Goal: Task Accomplishment & Management: Use online tool/utility

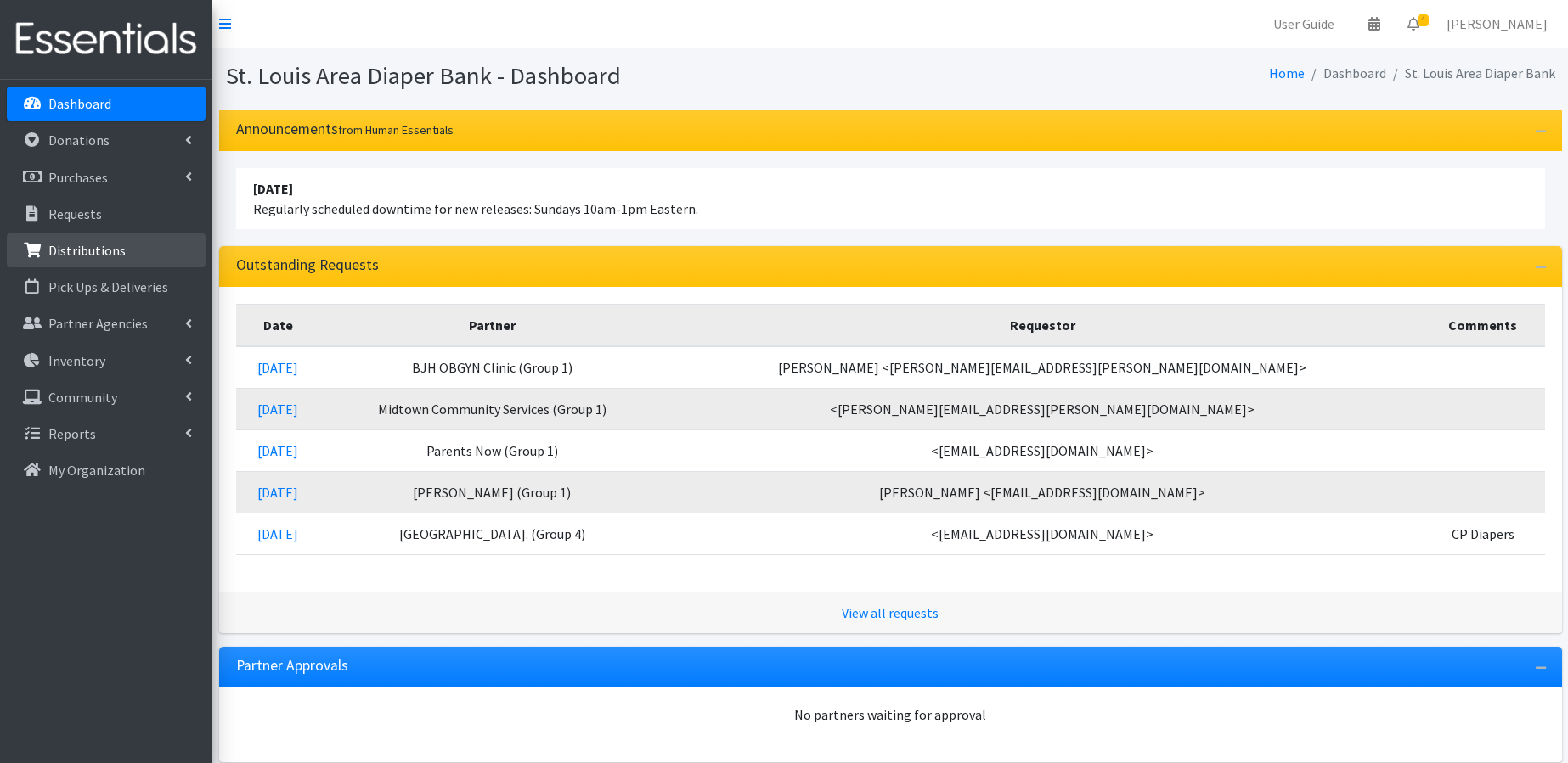
click at [88, 254] on p "Distributions" at bounding box center [86, 251] width 77 height 17
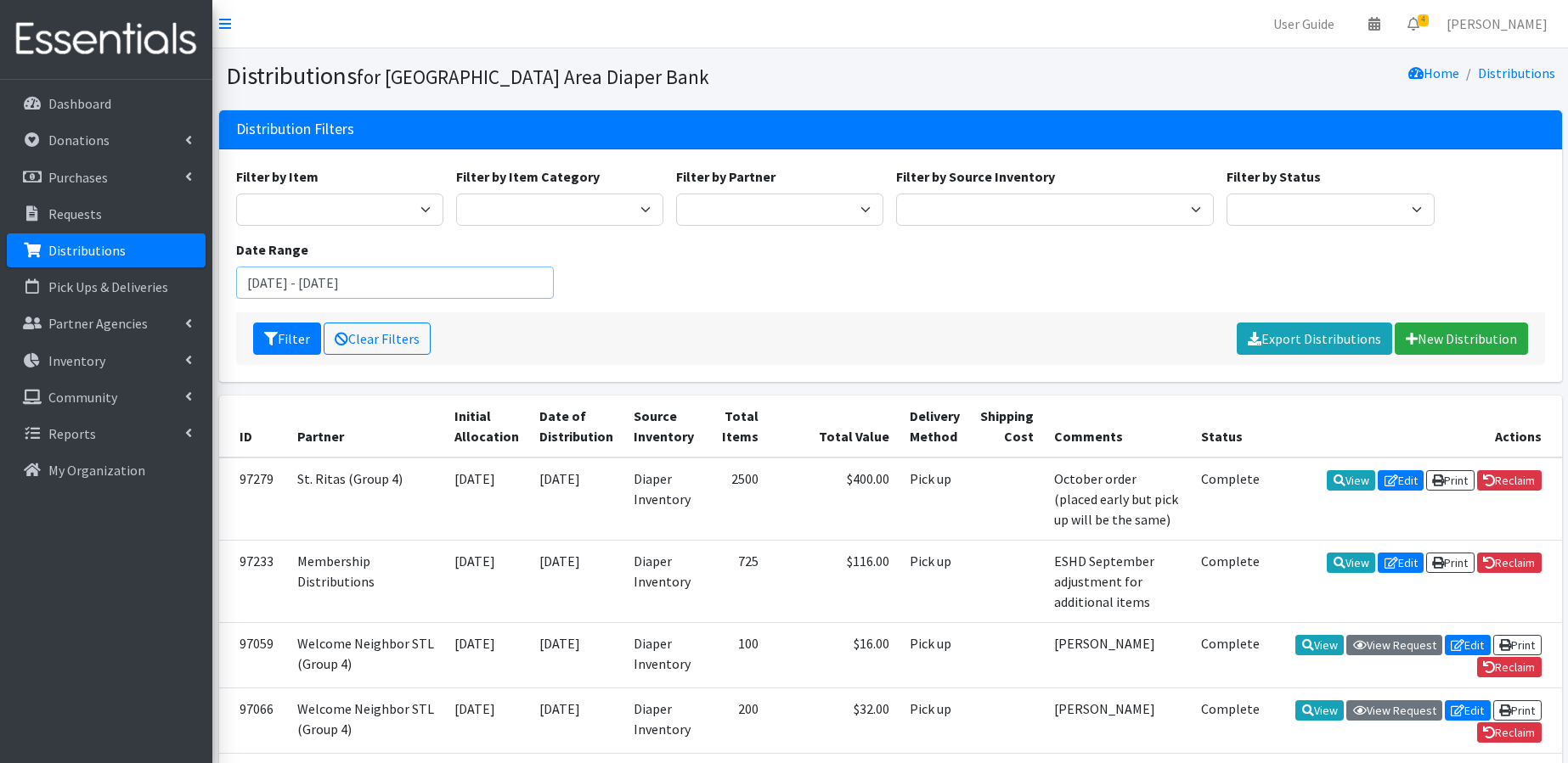
click at [458, 291] on input "July 29, 2025 - October 29, 2025" at bounding box center [395, 283] width 318 height 32
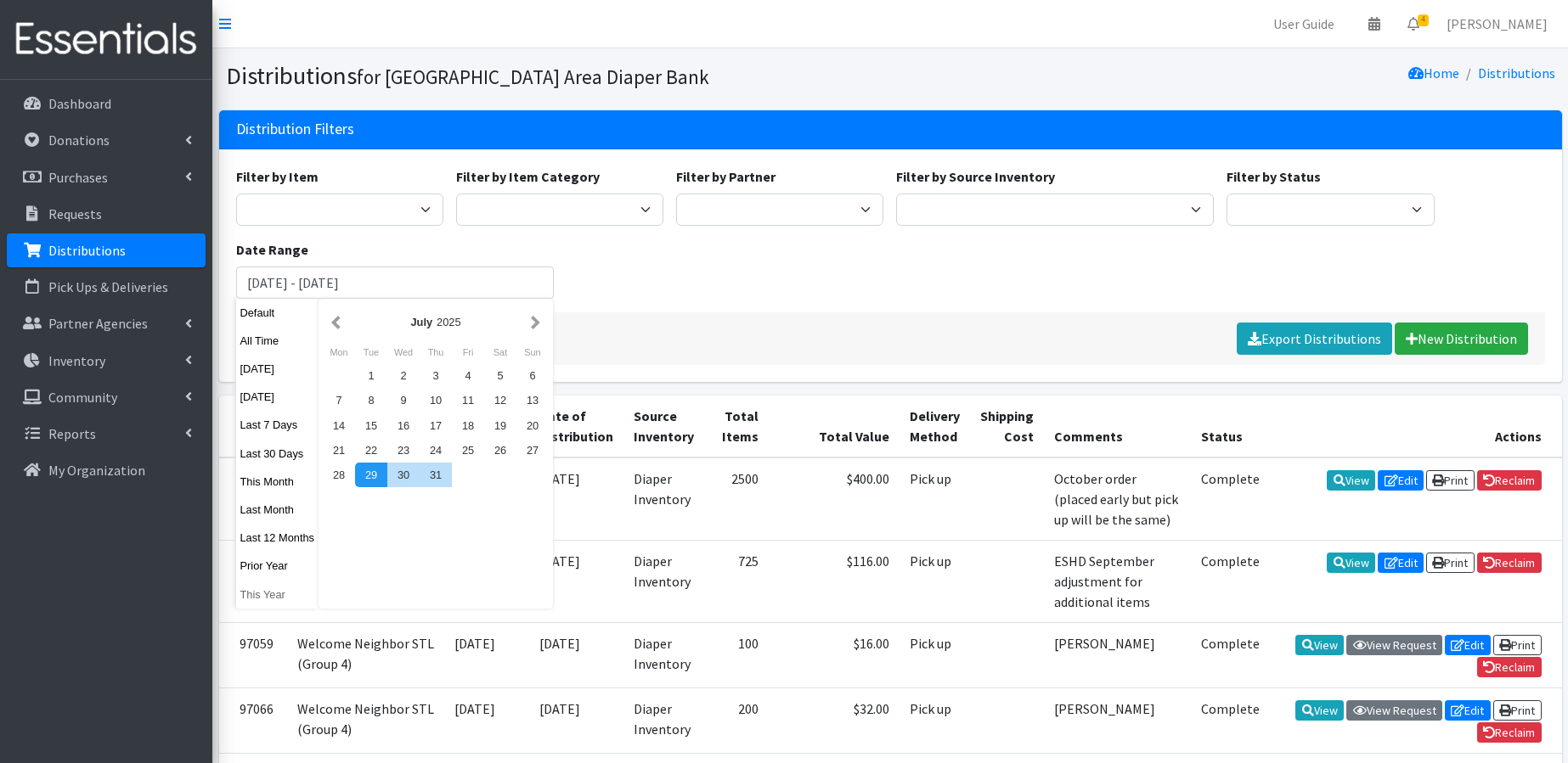
click at [276, 593] on button "This Year" at bounding box center [278, 595] width 84 height 25
type input "January 1, 2025 - December 31, 2025"
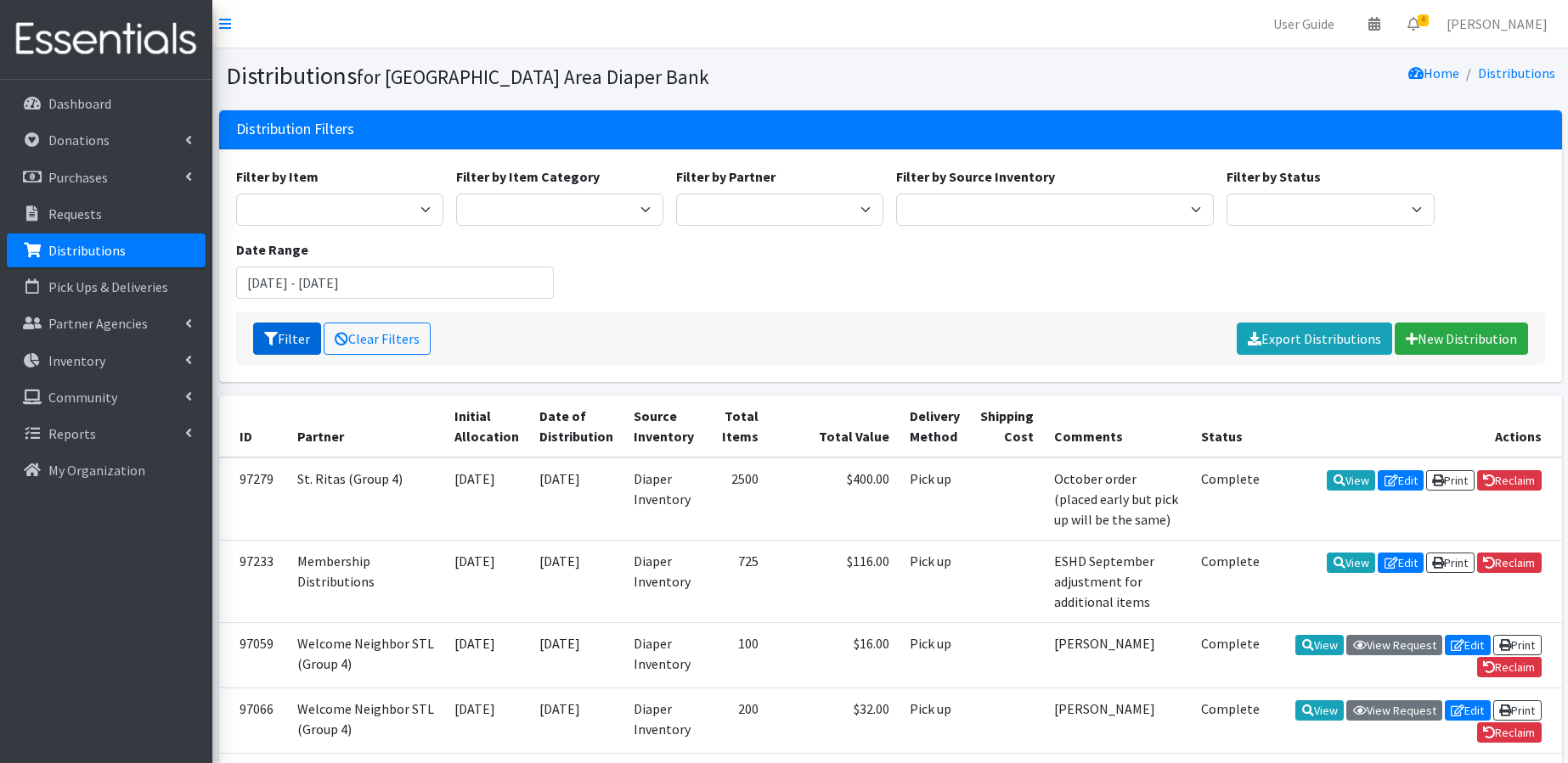
click at [292, 338] on button "Filter" at bounding box center [288, 339] width 68 height 32
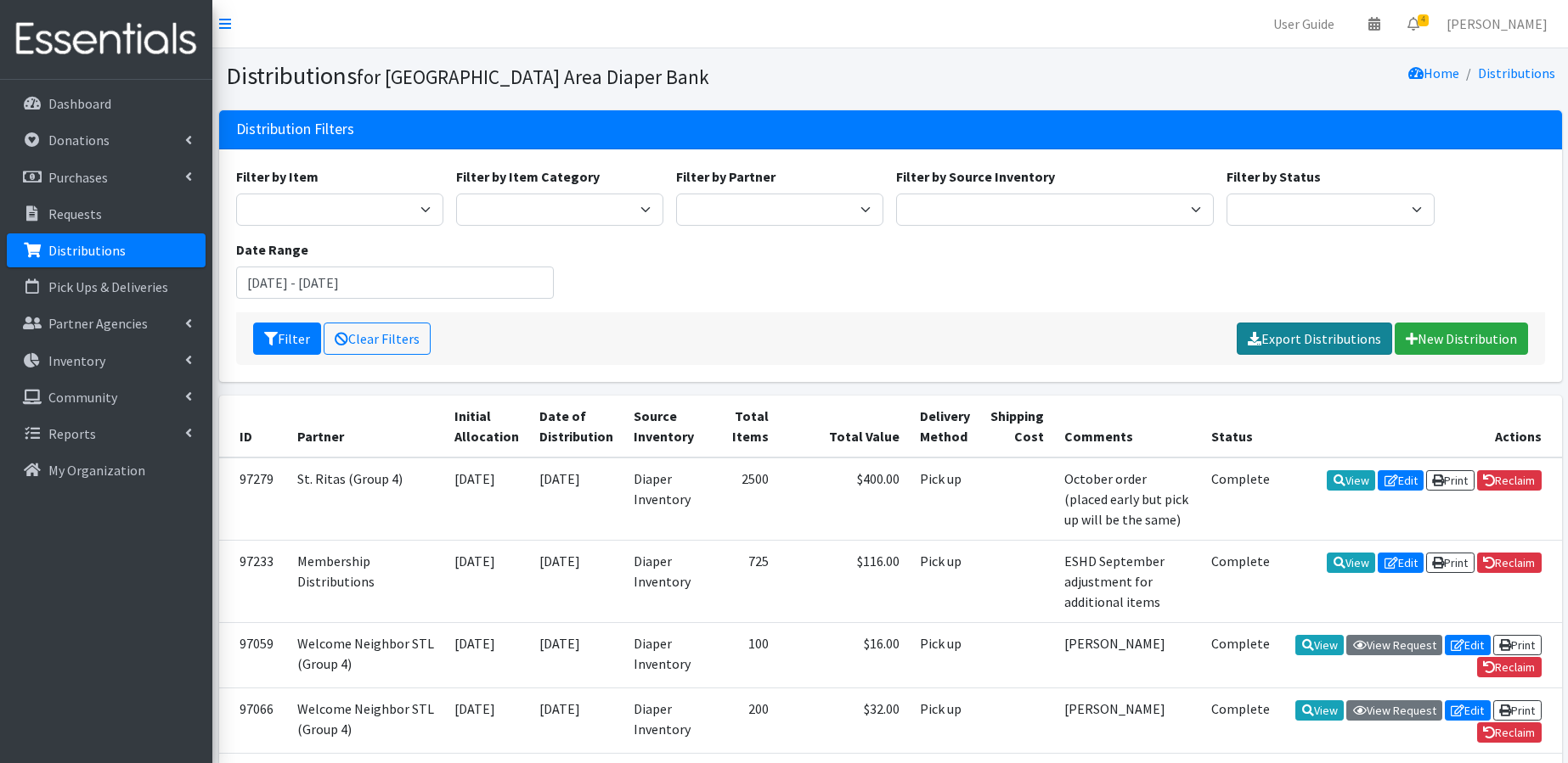
click at [1299, 335] on link "Export Distributions" at bounding box center [1315, 339] width 156 height 32
